Goal: Task Accomplishment & Management: Manage account settings

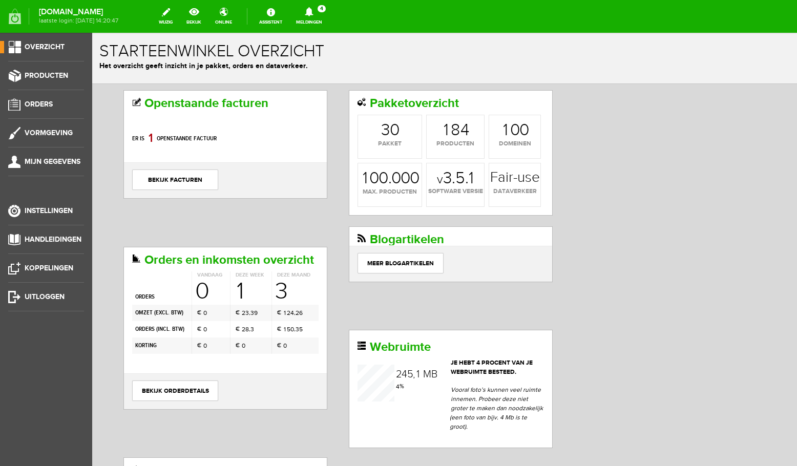
click at [318, 17] on link "Meldingen 4 Nieuwe orders Er is een nieuwe order( #6756 ) geplaatst door Cinzia…" at bounding box center [309, 16] width 38 height 23
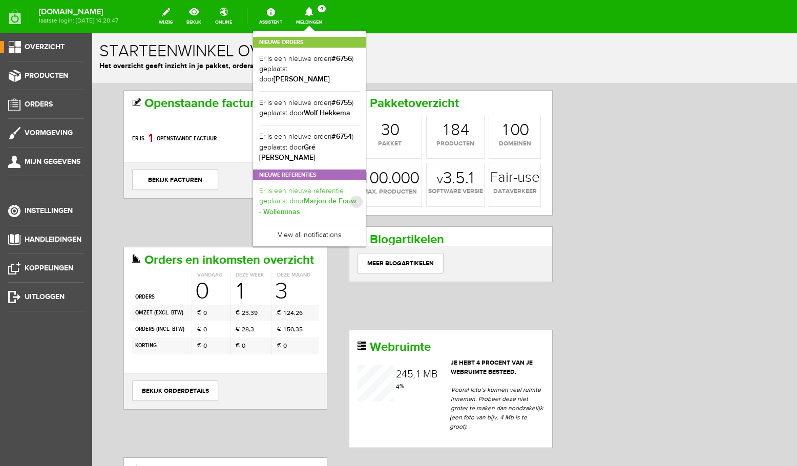
click at [348, 202] on b "Marjon de Fouw - Wolleminas" at bounding box center [307, 206] width 97 height 19
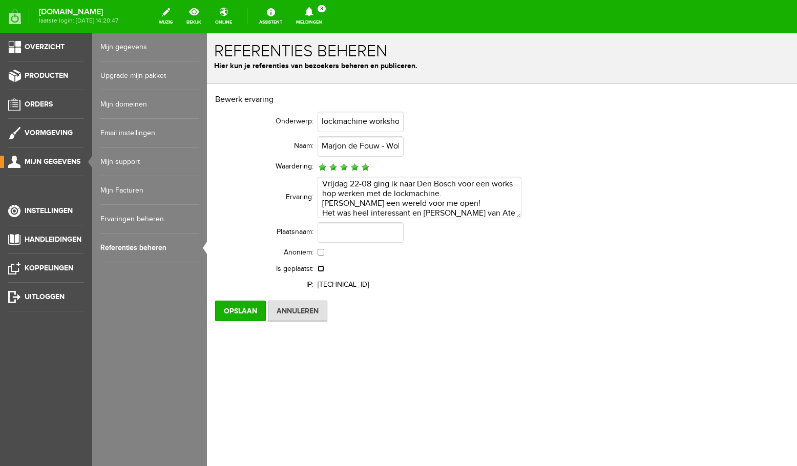
click at [322, 268] on input "checkbox" at bounding box center [321, 268] width 7 height 7
checkbox input "true"
click at [238, 303] on input "Opslaan" at bounding box center [240, 311] width 51 height 20
click at [38, 109] on span "Orders" at bounding box center [39, 104] width 28 height 9
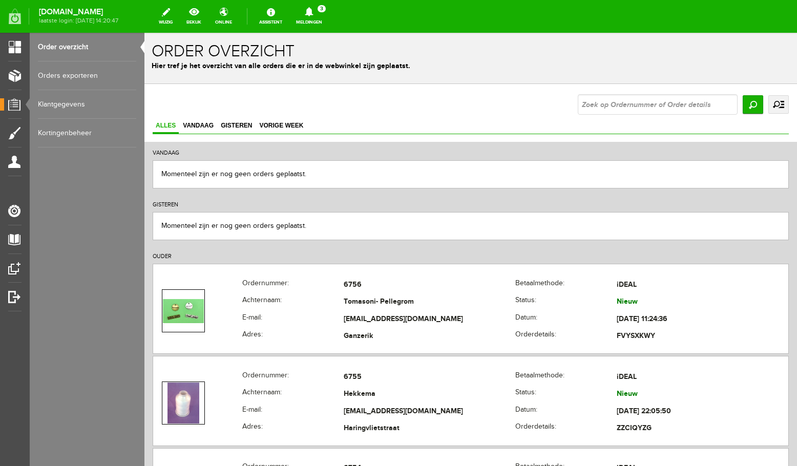
click at [313, 15] on icon at bounding box center [309, 11] width 8 height 9
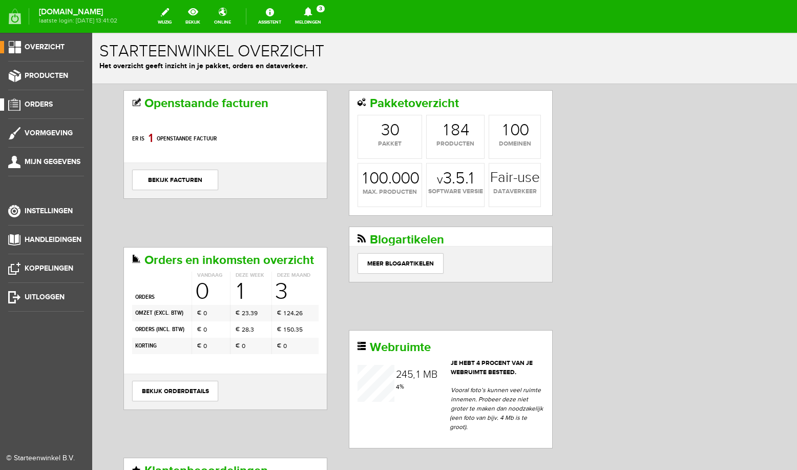
click at [32, 107] on span "Orders" at bounding box center [39, 104] width 28 height 9
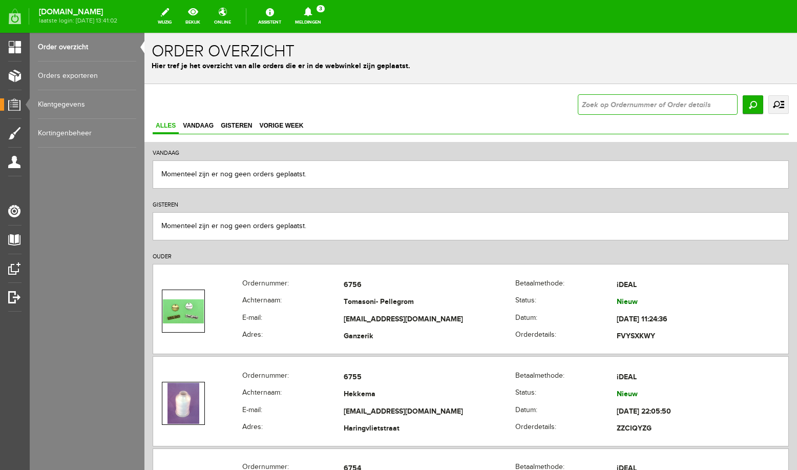
click at [642, 108] on input "text" at bounding box center [658, 104] width 160 height 20
type input "6695"
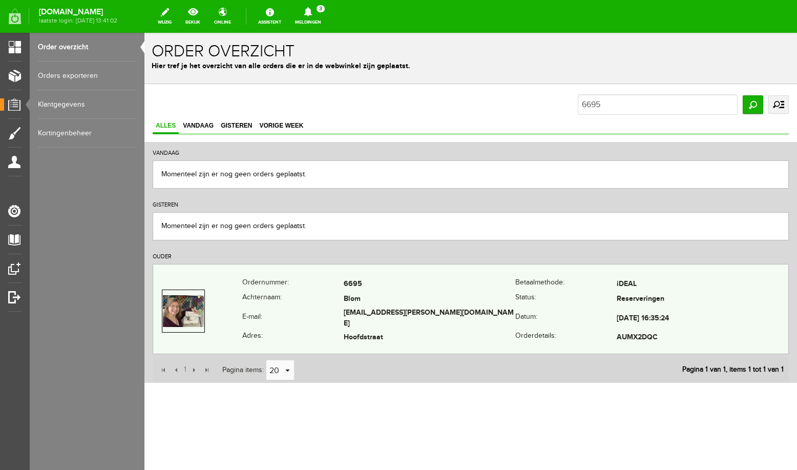
click at [391, 338] on td "Hoofdstraat" at bounding box center [430, 337] width 172 height 15
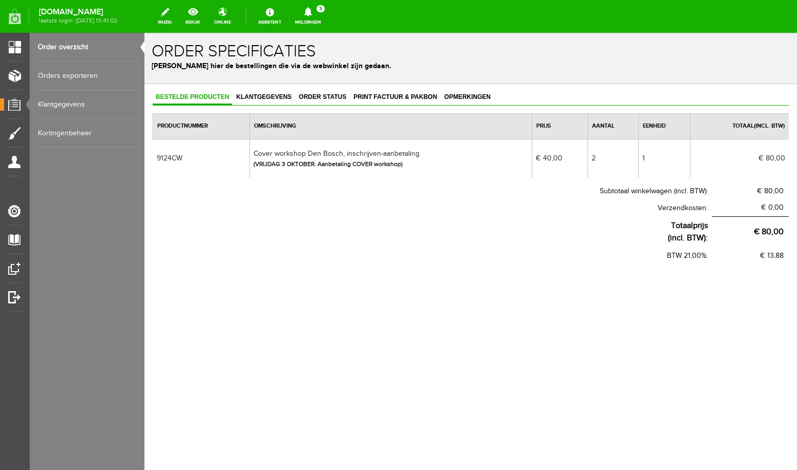
click at [74, 47] on link "Order overzicht" at bounding box center [87, 47] width 98 height 29
